Goal: Subscribe to service/newsletter

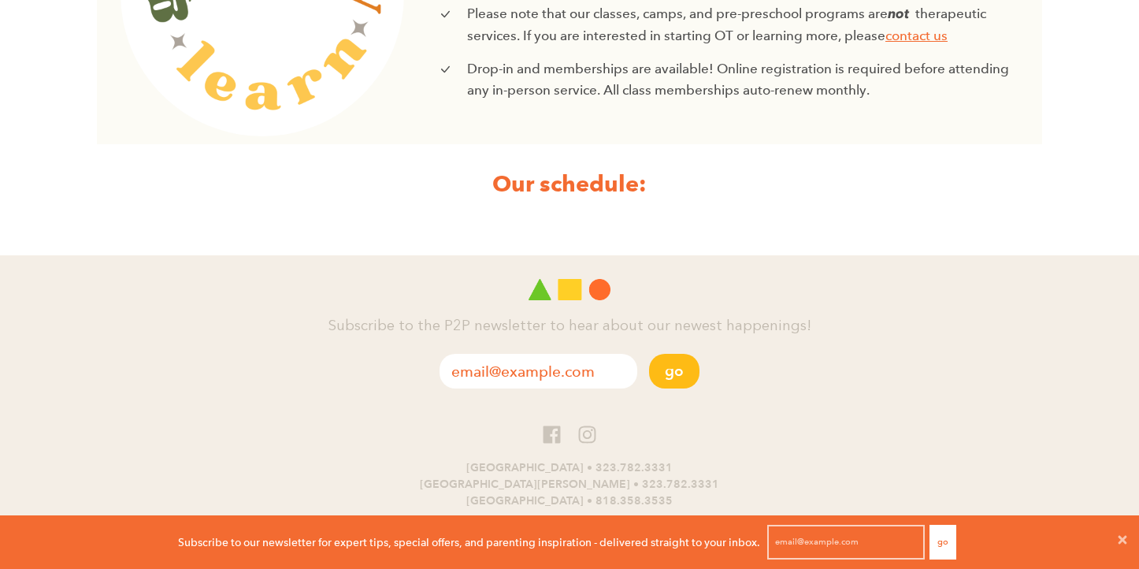
scroll to position [730, 0]
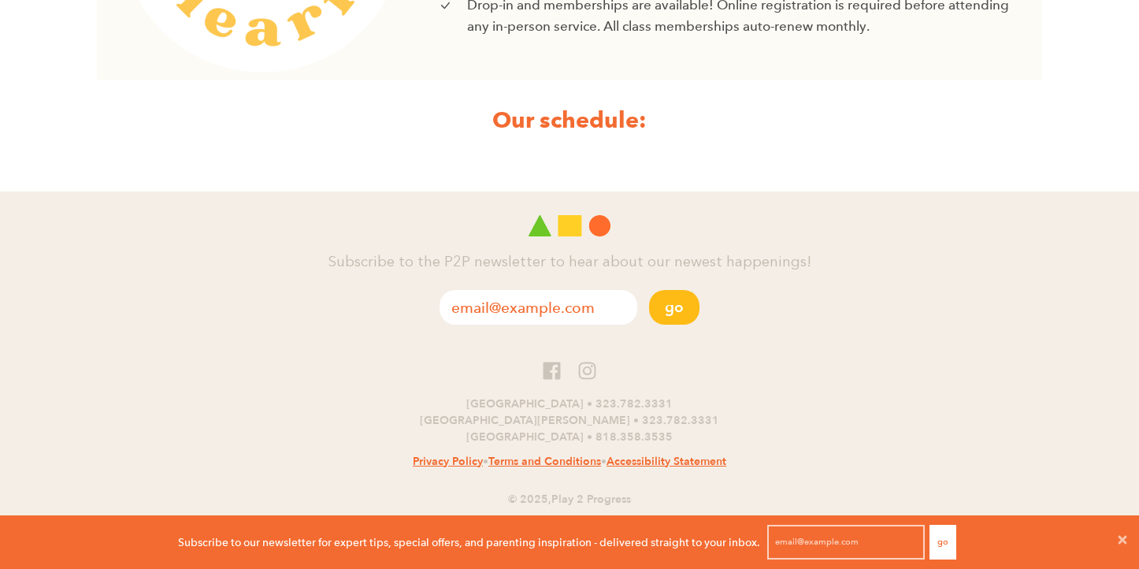
click at [554, 128] on strong "Our schedule:" at bounding box center [569, 120] width 154 height 28
click at [580, 316] on input "email" at bounding box center [538, 307] width 198 height 35
type input "attia.karin@gmail.com"
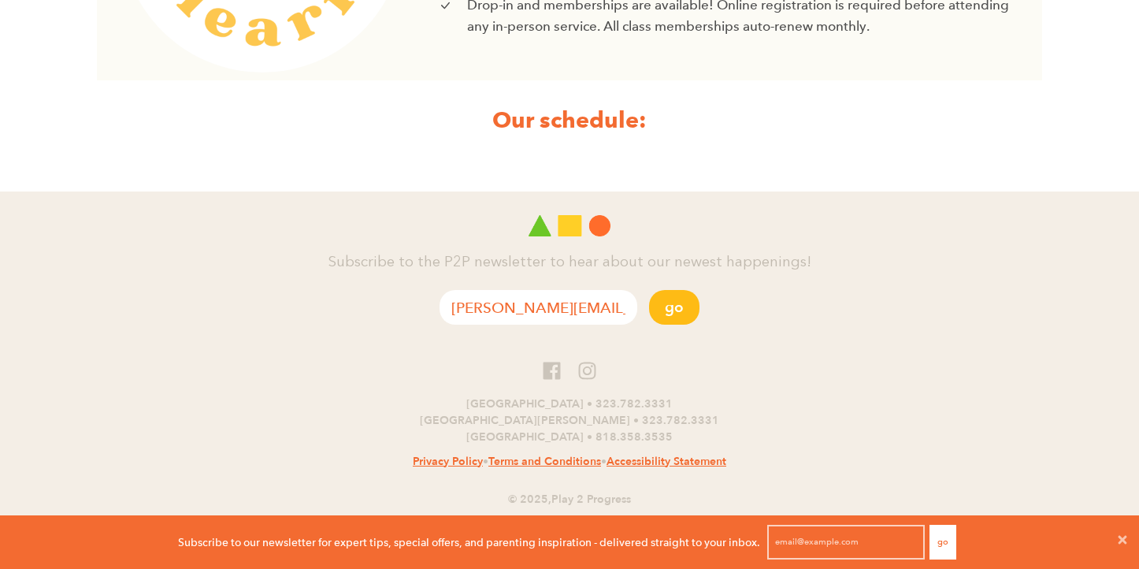
click at [649, 290] on button "Go" at bounding box center [674, 307] width 50 height 35
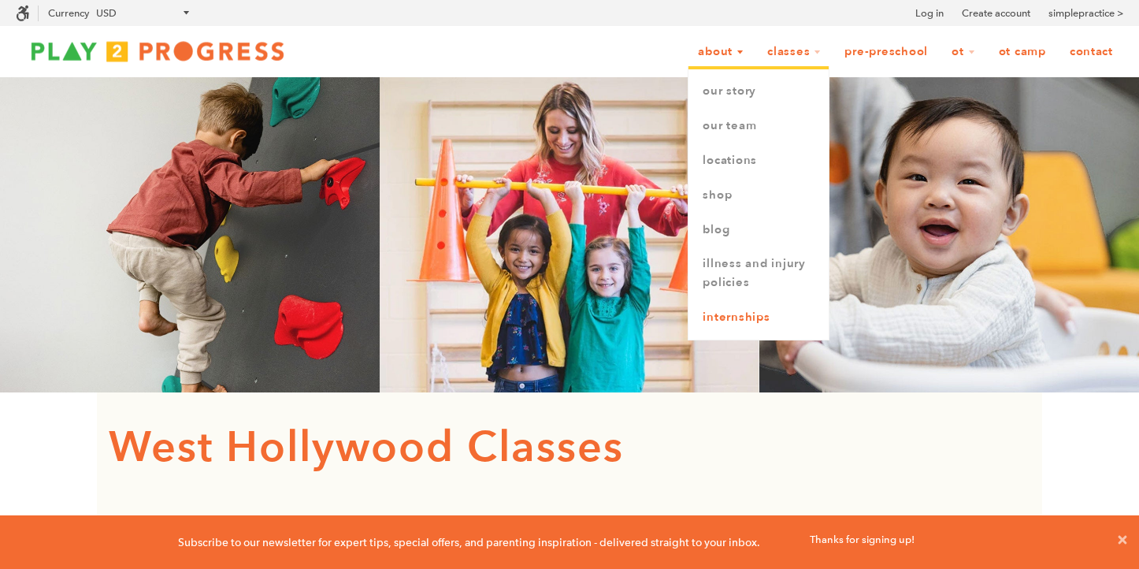
click at [725, 319] on link "Internships" at bounding box center [758, 317] width 140 height 35
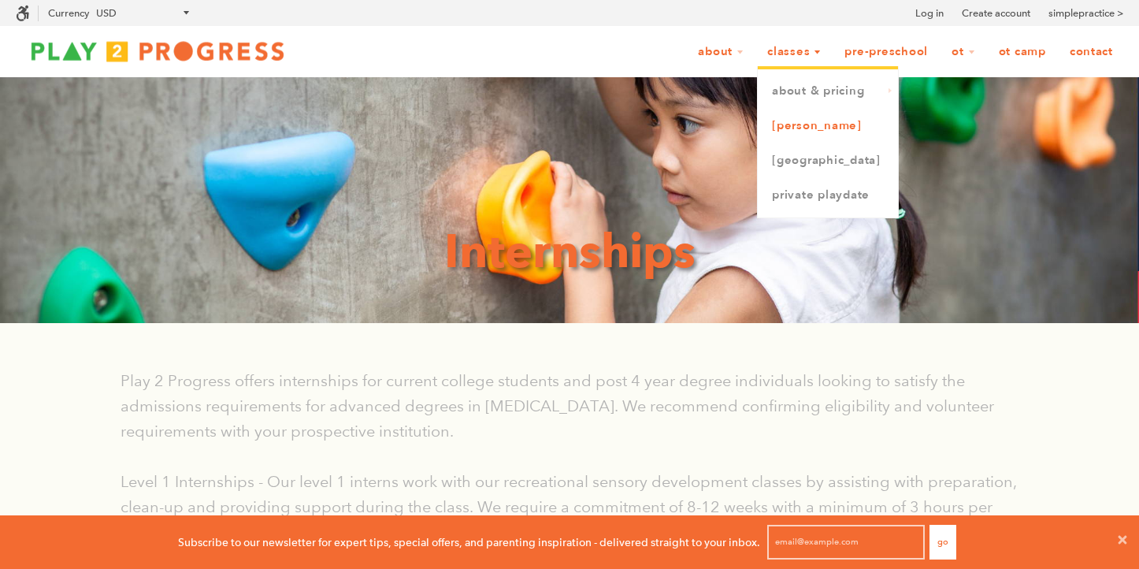
click at [795, 124] on link "[PERSON_NAME]" at bounding box center [828, 126] width 140 height 35
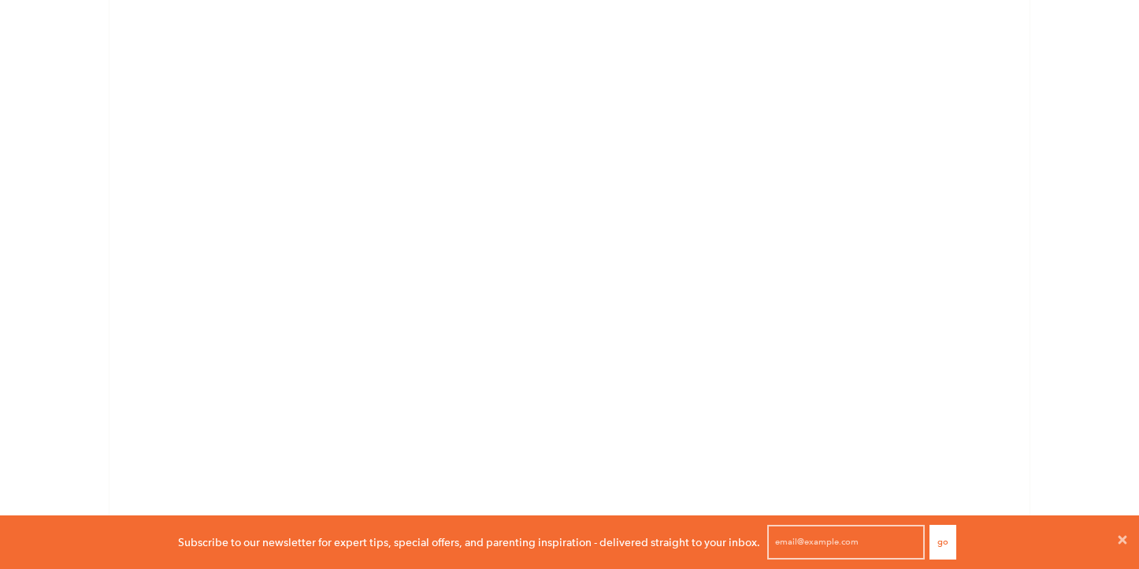
scroll to position [1340, 0]
